Goal: Task Accomplishment & Management: Use online tool/utility

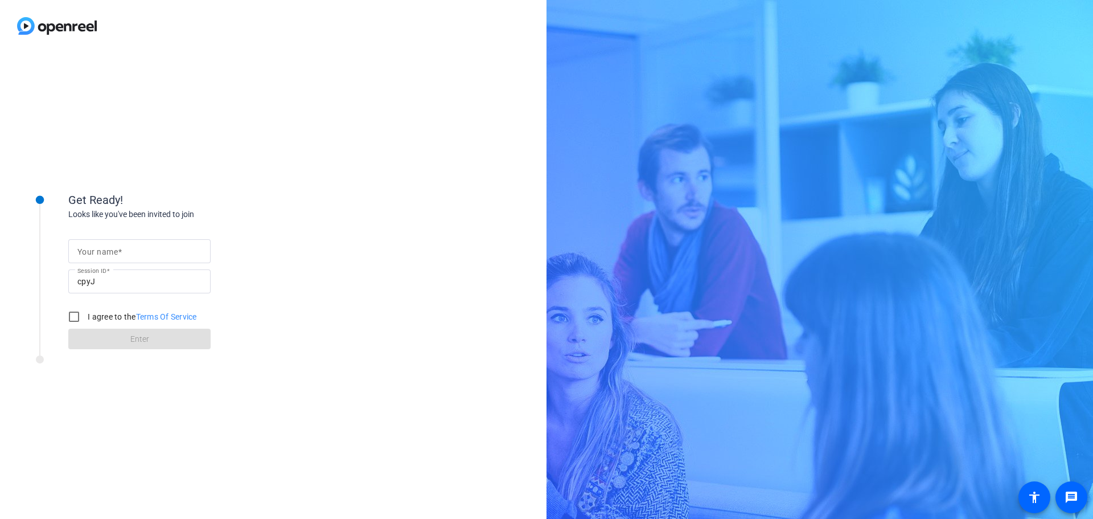
click at [110, 250] on mat-label "Your name" at bounding box center [97, 251] width 40 height 9
click at [110, 250] on input "Your name" at bounding box center [139, 251] width 124 height 14
type input "Georgina"
click at [75, 315] on input "I agree to the Terms Of Service" at bounding box center [74, 316] width 23 height 23
checkbox input "true"
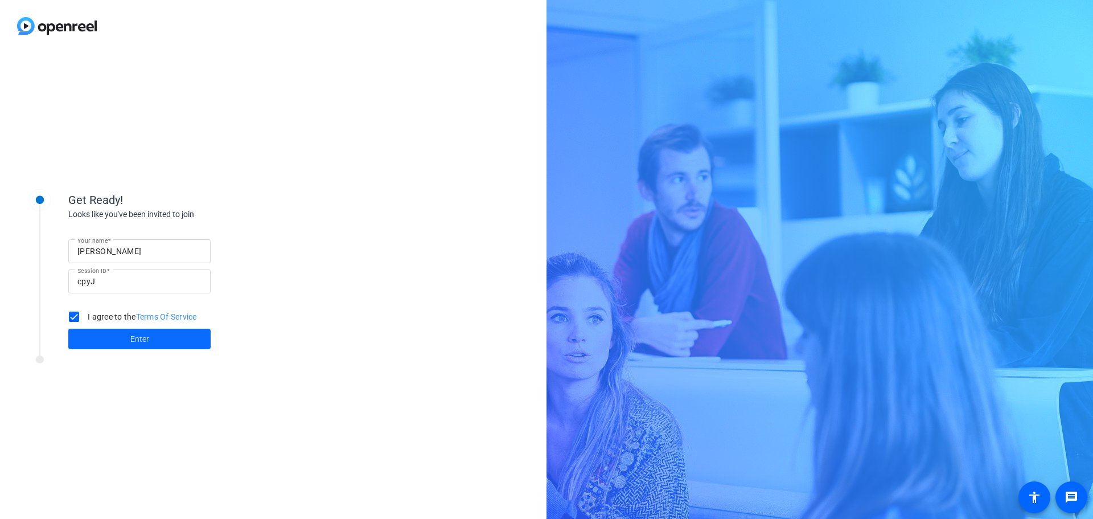
click at [147, 339] on span "Enter" at bounding box center [139, 339] width 19 height 12
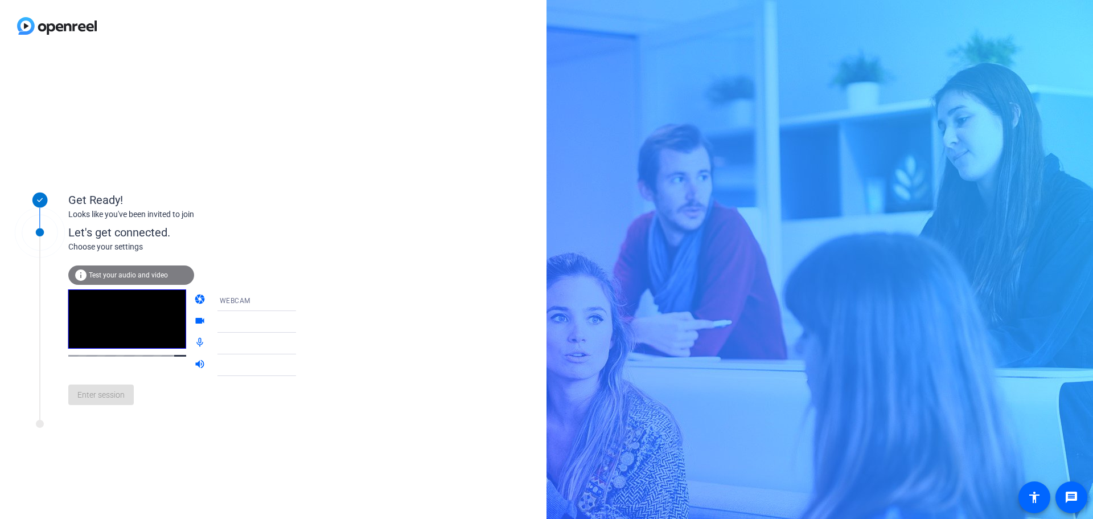
click at [301, 298] on icon at bounding box center [308, 300] width 14 height 14
click at [365, 262] on div at bounding box center [546, 259] width 1093 height 519
click at [101, 393] on div "Enter session" at bounding box center [193, 395] width 251 height 38
click at [153, 279] on div "info Test your audio and video" at bounding box center [131, 274] width 126 height 19
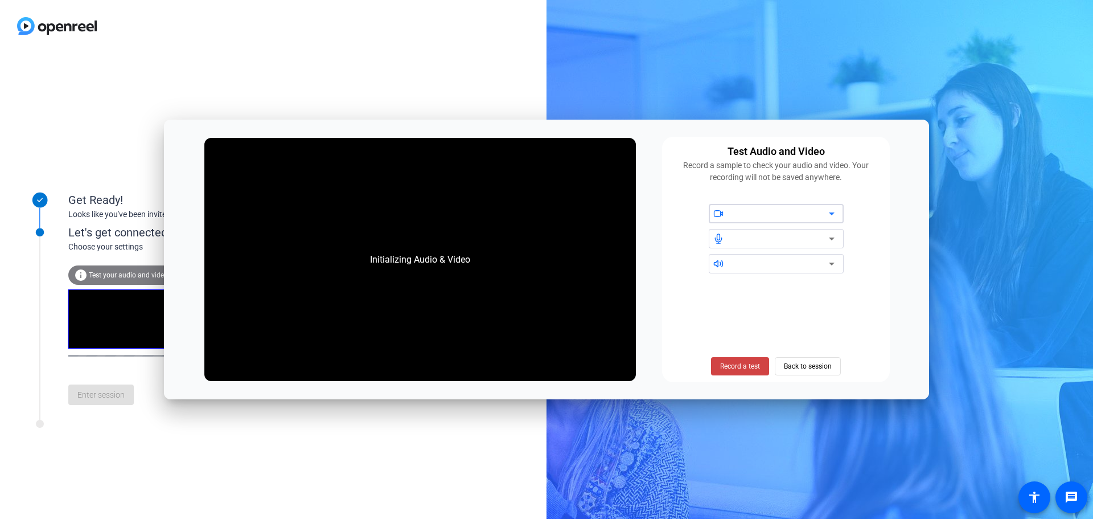
click at [798, 213] on div at bounding box center [780, 214] width 97 height 14
click at [831, 214] on icon at bounding box center [832, 213] width 6 height 3
click at [833, 214] on icon at bounding box center [832, 214] width 14 height 14
click at [782, 222] on div at bounding box center [783, 213] width 102 height 19
click at [836, 213] on icon at bounding box center [832, 214] width 14 height 14
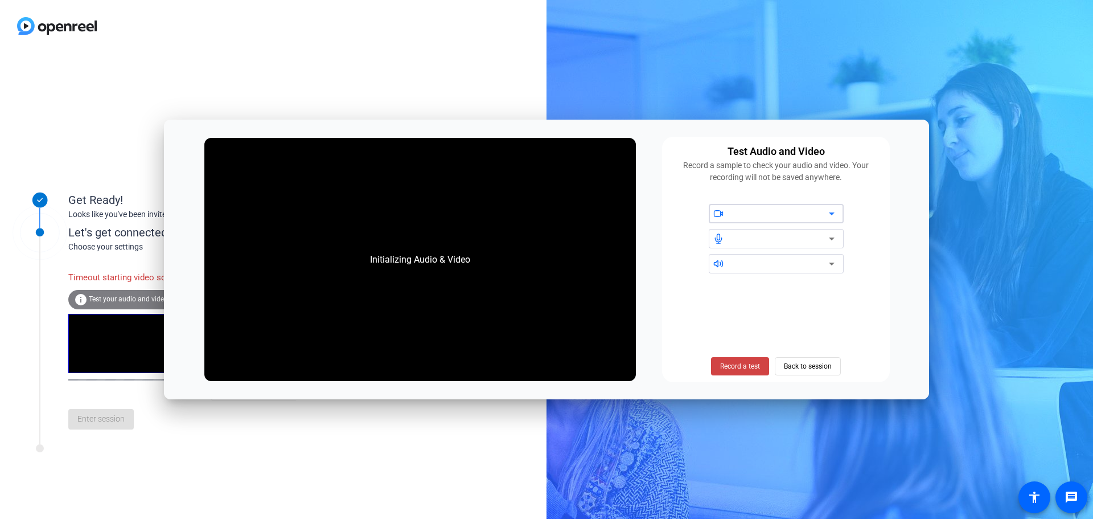
click at [829, 214] on icon at bounding box center [832, 214] width 14 height 14
click at [838, 211] on icon at bounding box center [832, 214] width 14 height 14
click at [755, 366] on span "Record a test" at bounding box center [740, 366] width 40 height 10
click at [755, 367] on span "Stop Testing (6s)" at bounding box center [740, 366] width 52 height 10
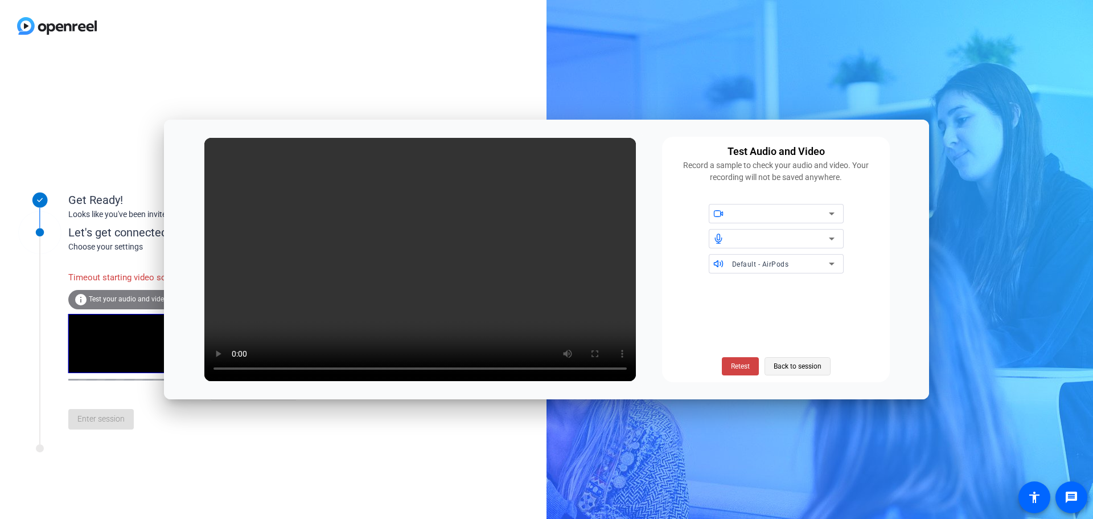
click at [799, 368] on span "Back to session" at bounding box center [798, 366] width 48 height 22
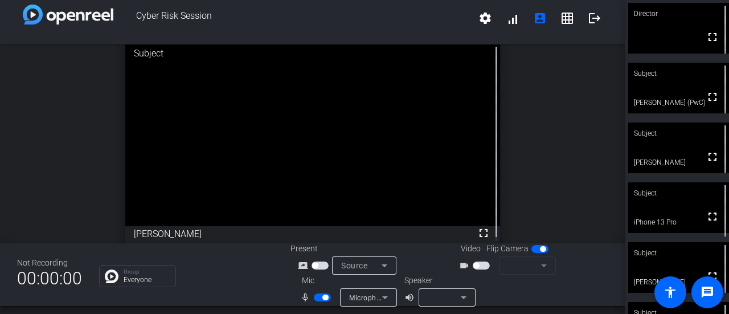
scroll to position [13, 0]
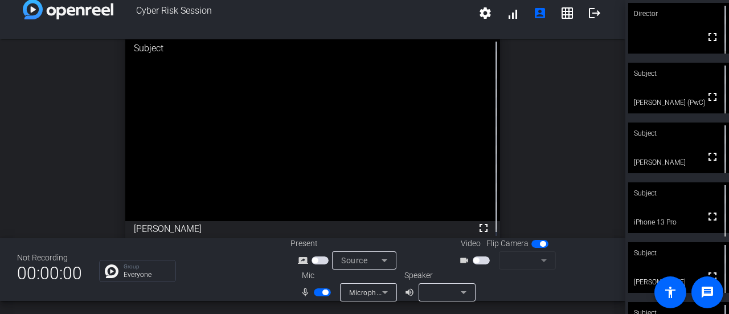
click at [444, 295] on div at bounding box center [443, 292] width 33 height 14
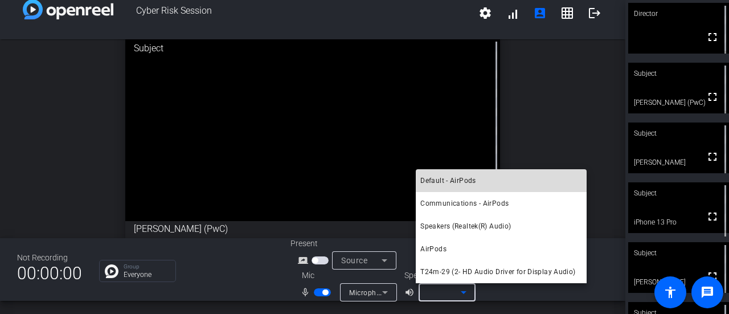
click at [485, 182] on mat-option "Default - AirPods" at bounding box center [500, 180] width 171 height 23
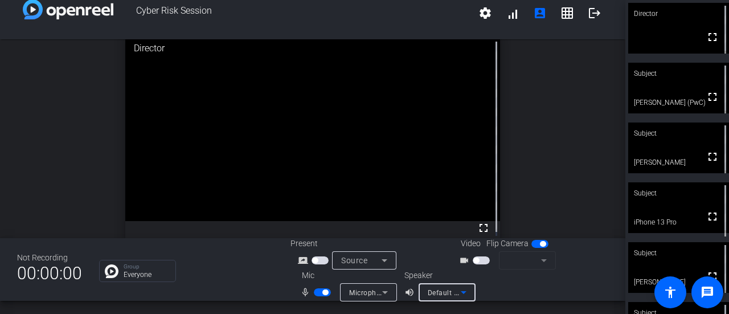
click at [478, 260] on span "button" at bounding box center [480, 260] width 17 height 8
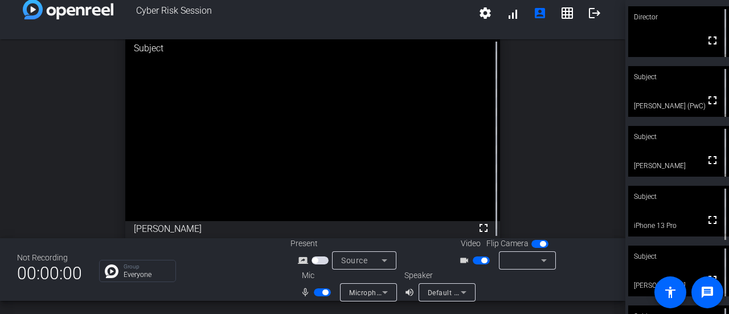
scroll to position [0, 0]
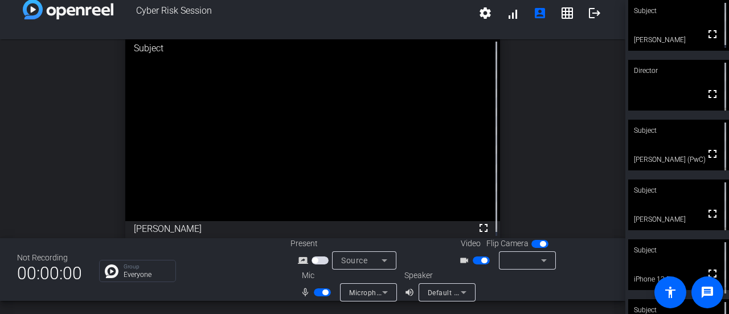
click at [530, 258] on div at bounding box center [524, 260] width 33 height 14
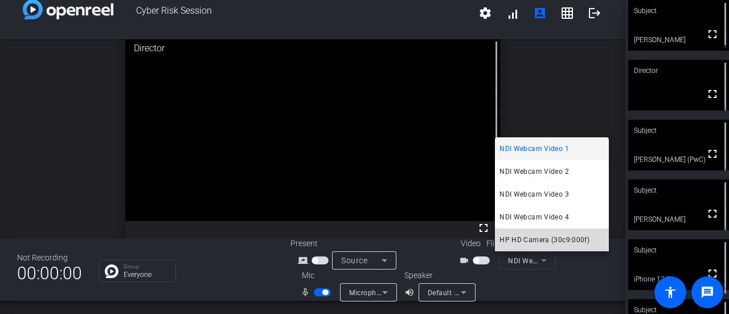
click at [527, 243] on span "HP HD Camera (30c9:000f)" at bounding box center [544, 240] width 90 height 14
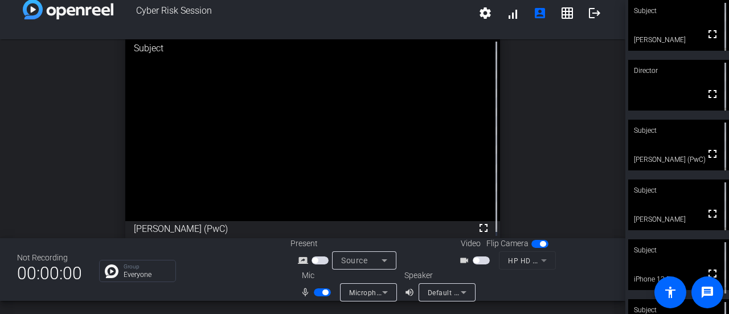
click at [316, 293] on span "button" at bounding box center [322, 292] width 17 height 8
click at [323, 293] on span "button" at bounding box center [322, 292] width 17 height 8
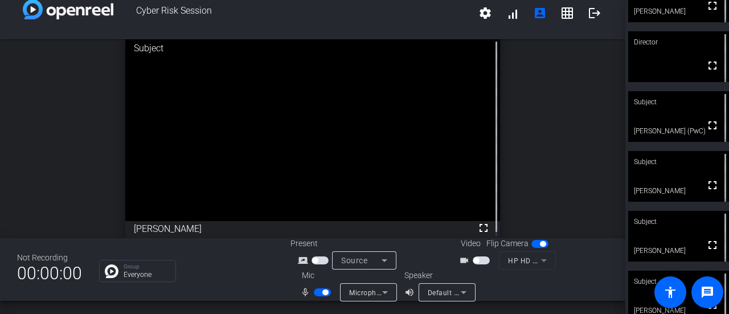
scroll to position [44, 0]
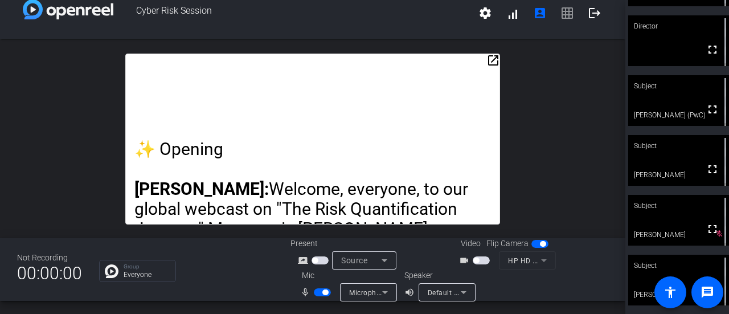
click at [492, 59] on mat-icon "open_in_new" at bounding box center [493, 61] width 14 height 14
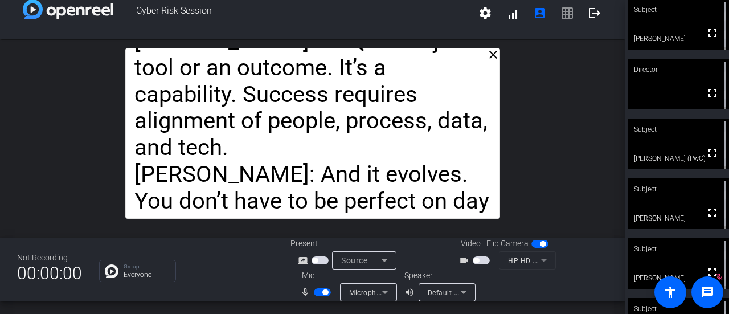
scroll to position [0, 0]
click at [450, 295] on span "Default - AirPods" at bounding box center [455, 291] width 57 height 9
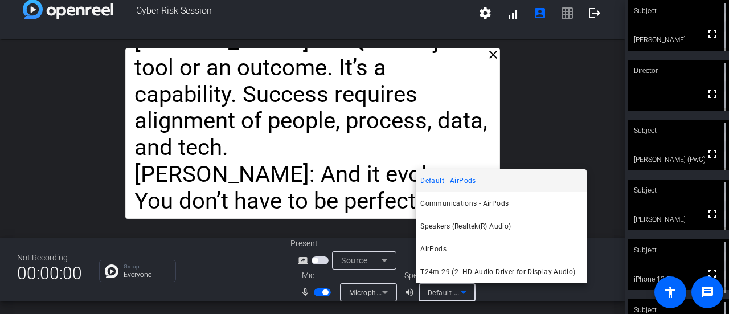
click at [450, 295] on div at bounding box center [364, 157] width 729 height 314
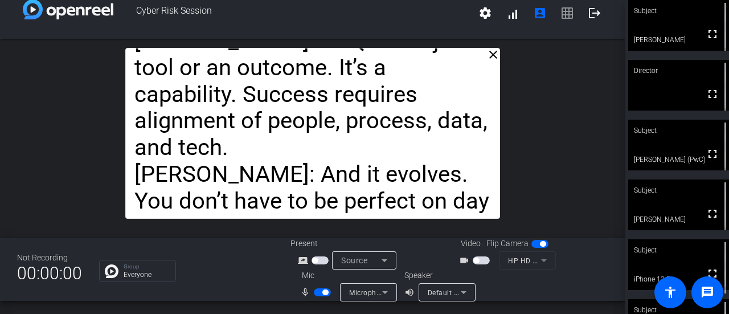
click at [320, 294] on span "button" at bounding box center [322, 292] width 17 height 8
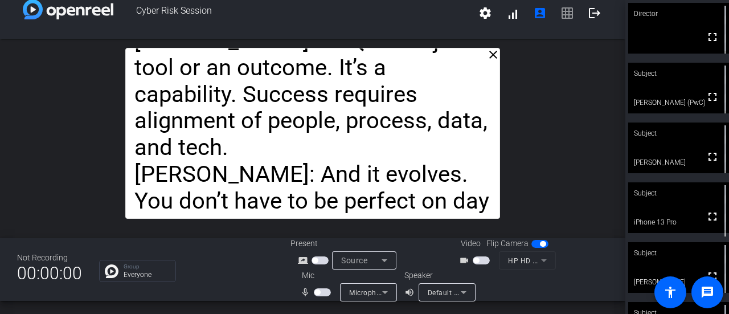
click at [477, 262] on span "button" at bounding box center [480, 260] width 17 height 8
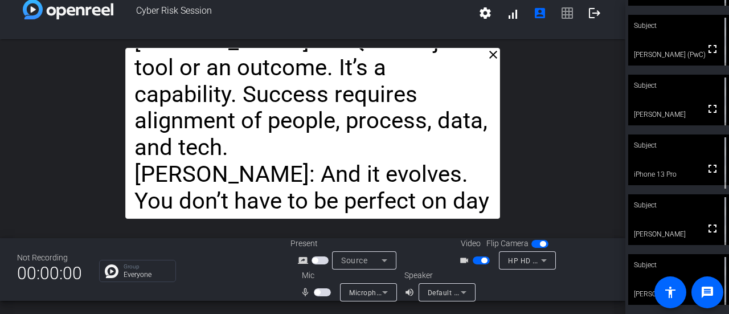
scroll to position [0, 0]
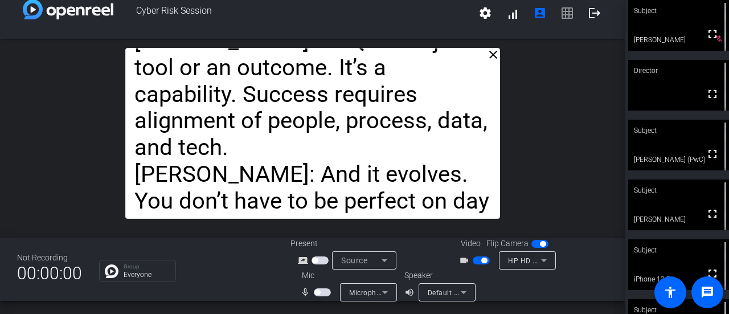
click at [476, 261] on span "button" at bounding box center [480, 260] width 17 height 8
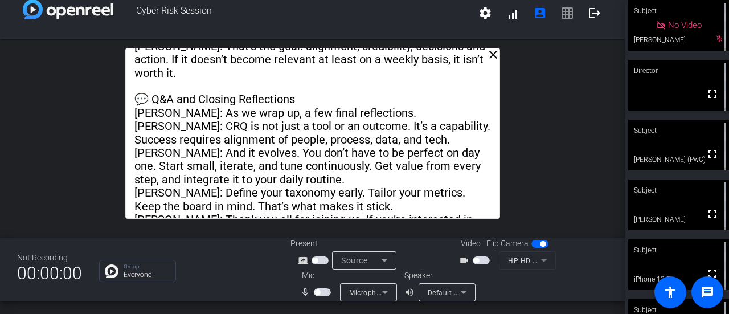
click at [550, 157] on div "close ✨ Opening Amandeep: Welcome, everyone, to our global webcast on "The Risk…" at bounding box center [312, 138] width 625 height 199
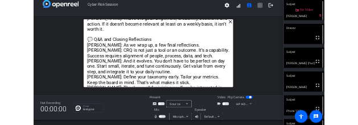
scroll to position [13, 0]
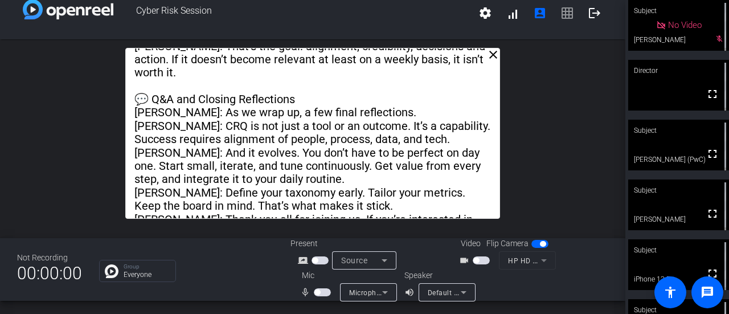
click at [479, 260] on span "button" at bounding box center [480, 260] width 17 height 8
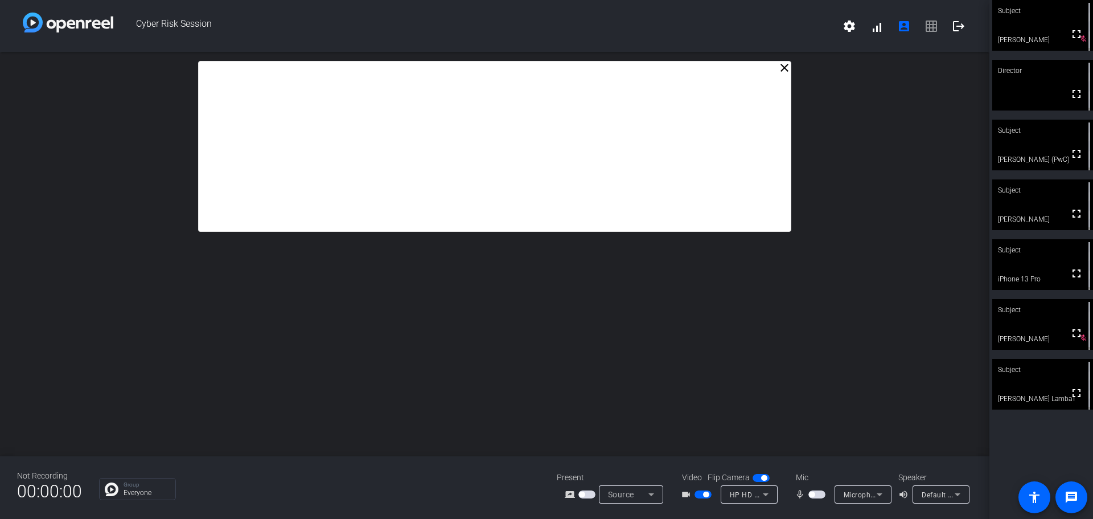
scroll to position [0, 0]
click at [700, 492] on span "button" at bounding box center [702, 494] width 17 height 8
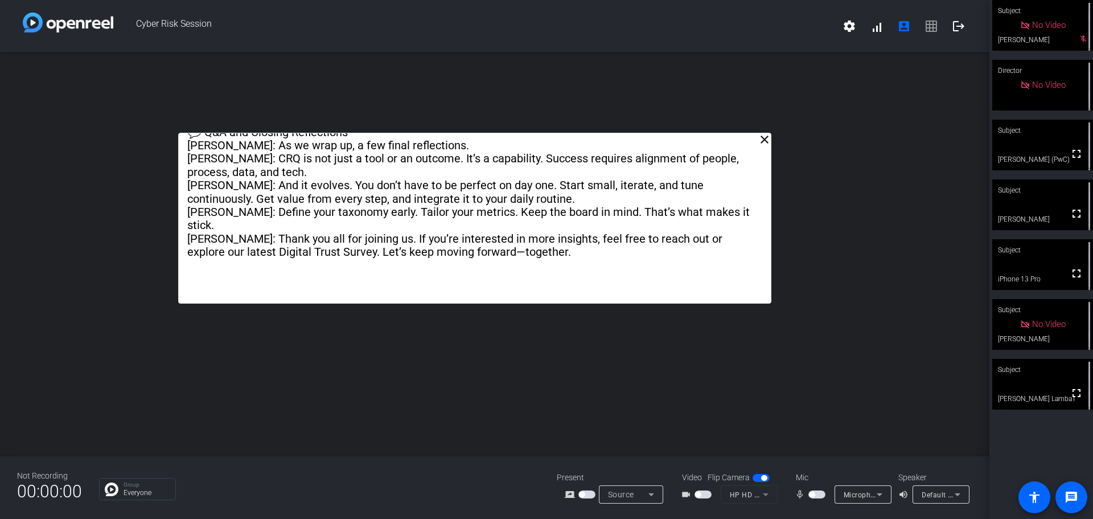
drag, startPoint x: 361, startPoint y: 167, endPoint x: 342, endPoint y: 238, distance: 74.4
